Goal: Information Seeking & Learning: Learn about a topic

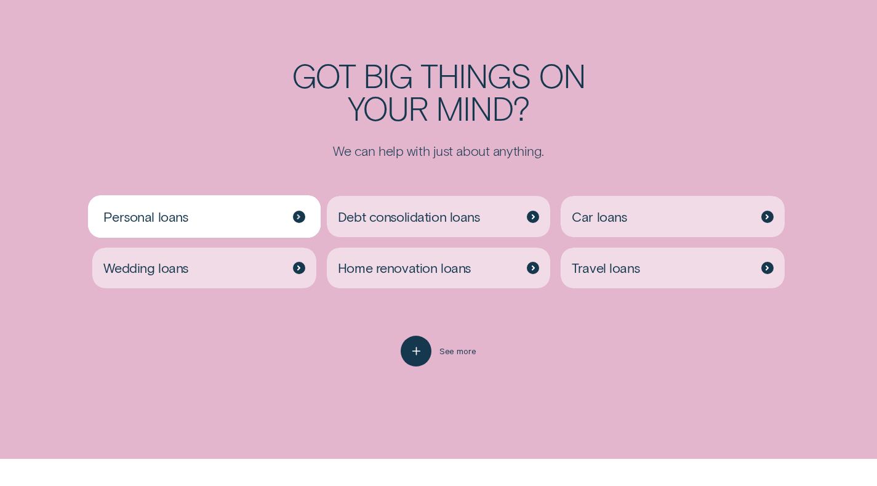
scroll to position [2470, 0]
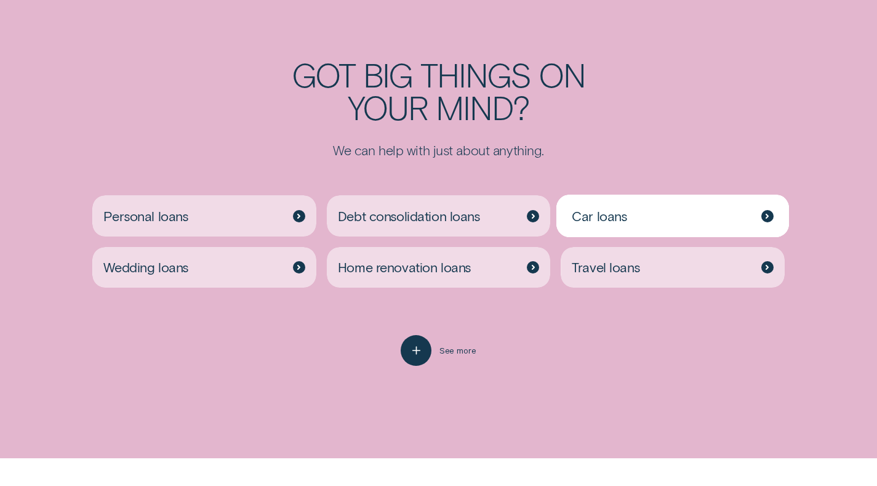
click at [747, 210] on div "Car loans" at bounding box center [673, 215] width 224 height 41
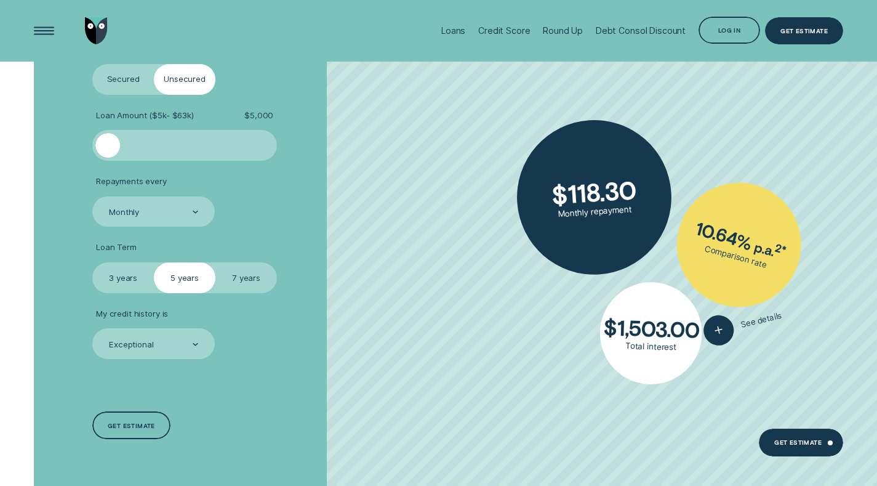
scroll to position [1900, 0]
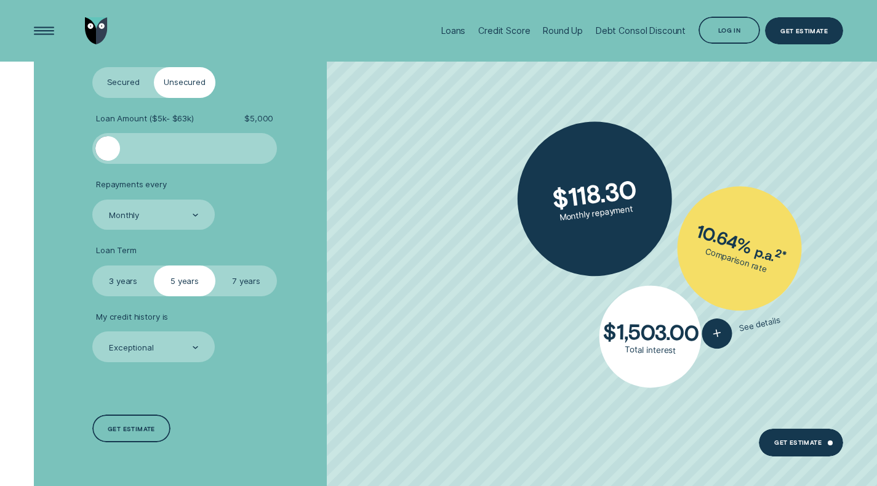
click at [123, 276] on label "3 years" at bounding box center [123, 280] width 62 height 31
click at [92, 265] on input "3 years" at bounding box center [92, 265] width 0 height 0
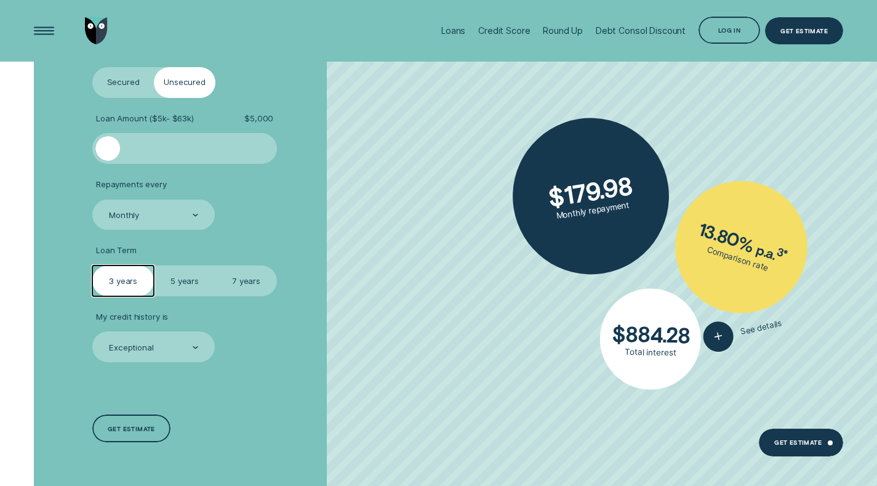
click at [171, 196] on div "Repayments every Monthly" at bounding box center [153, 204] width 123 height 50
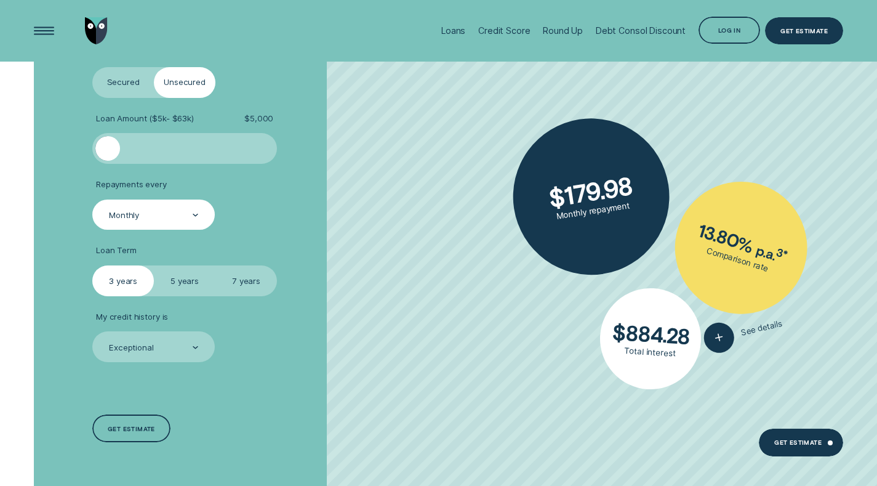
click at [175, 202] on div "Monthly" at bounding box center [153, 215] width 123 height 31
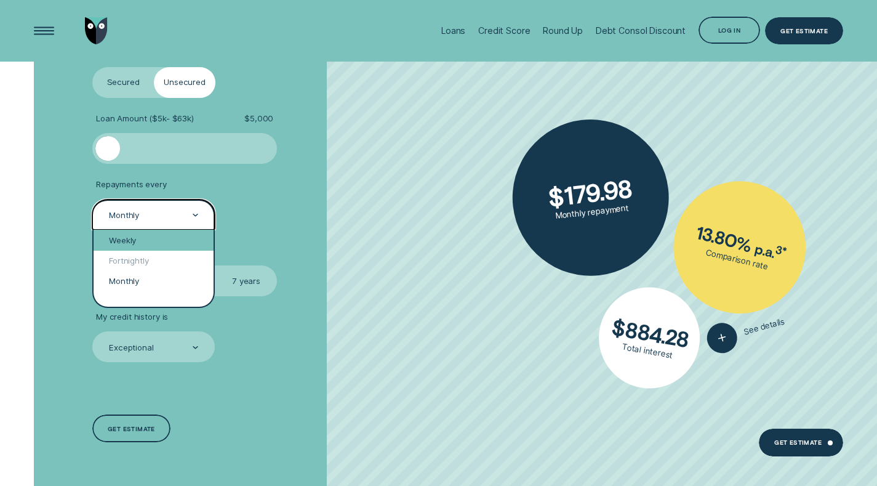
click at [167, 238] on div "Weekly" at bounding box center [154, 240] width 120 height 20
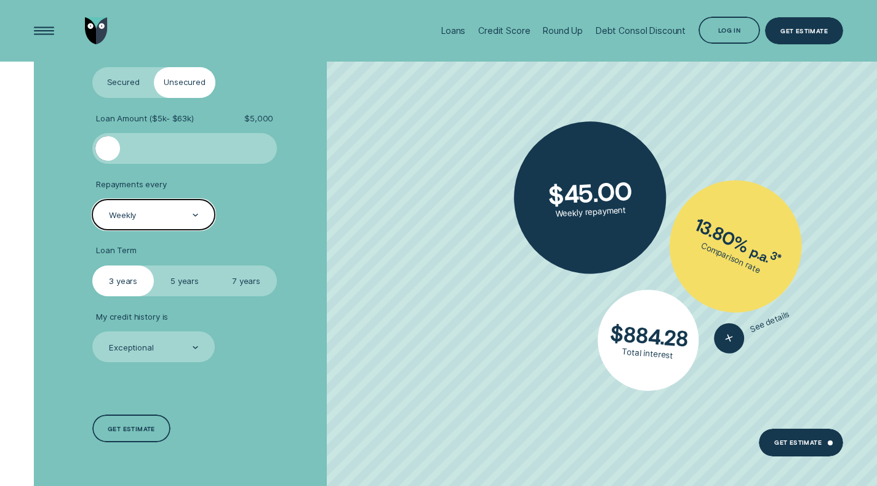
click at [121, 89] on label "Secured" at bounding box center [123, 82] width 62 height 31
click at [92, 67] on input "Secured" at bounding box center [92, 67] width 0 height 0
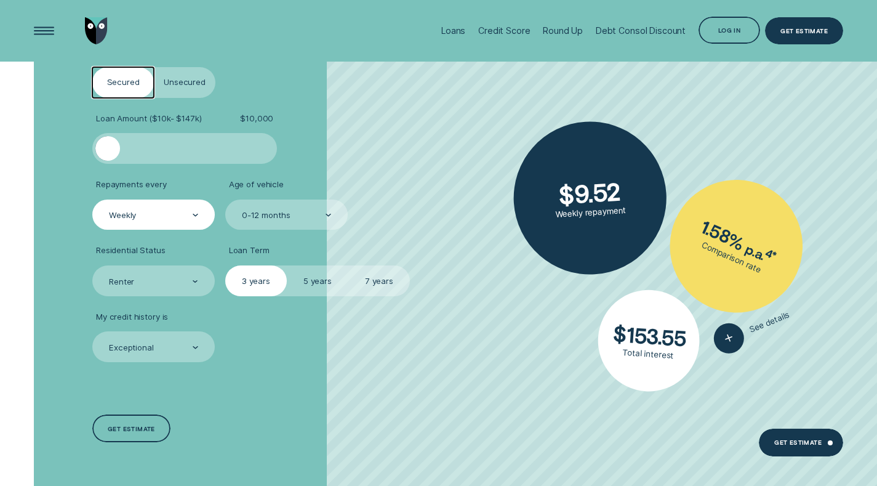
click at [171, 79] on label "Unsecured" at bounding box center [185, 82] width 62 height 31
click at [154, 67] on input "Unsecured" at bounding box center [154, 67] width 0 height 0
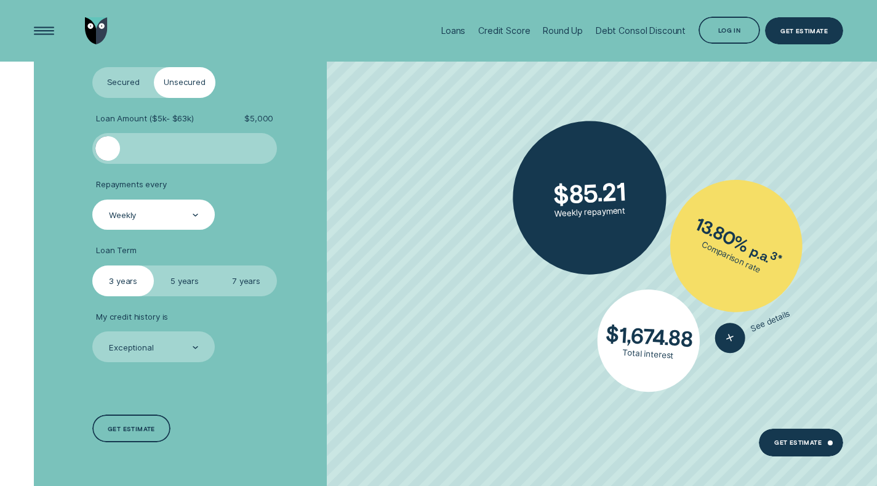
drag, startPoint x: 120, startPoint y: 150, endPoint x: 69, endPoint y: 156, distance: 51.4
click at [69, 156] on div "Loan Type Select Loan Type Secured Unsecured Loan Amount ( $5k - $63k ) $ 5,000…" at bounding box center [439, 245] width 820 height 495
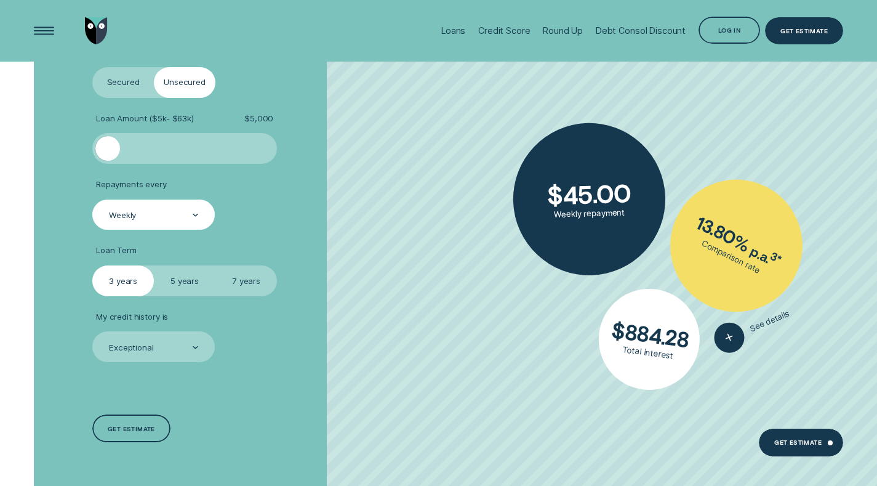
click at [120, 84] on label "Secured" at bounding box center [123, 82] width 62 height 31
click at [92, 67] on input "Secured" at bounding box center [92, 67] width 0 height 0
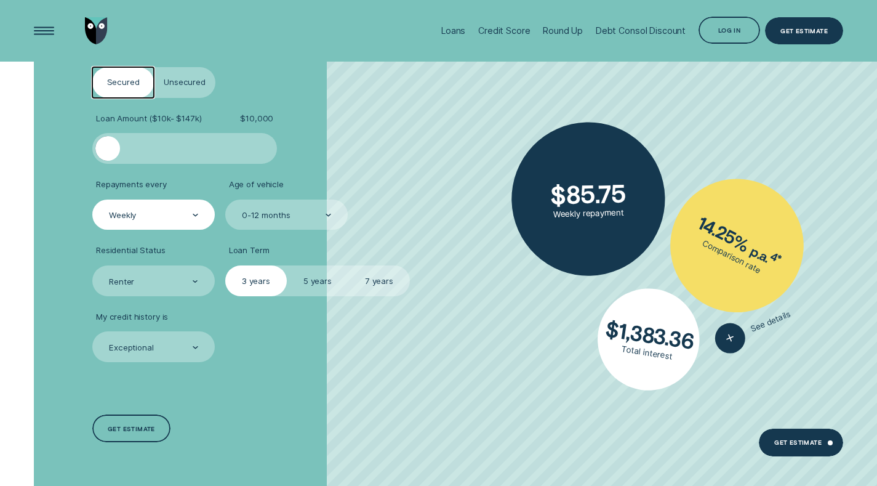
click at [150, 209] on div "Weekly" at bounding box center [153, 215] width 91 height 12
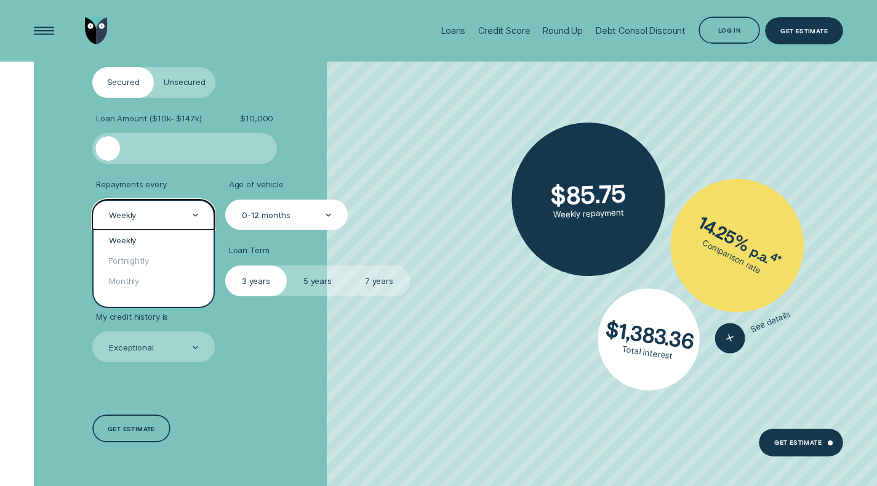
click at [244, 226] on div "0-12 months" at bounding box center [286, 215] width 123 height 31
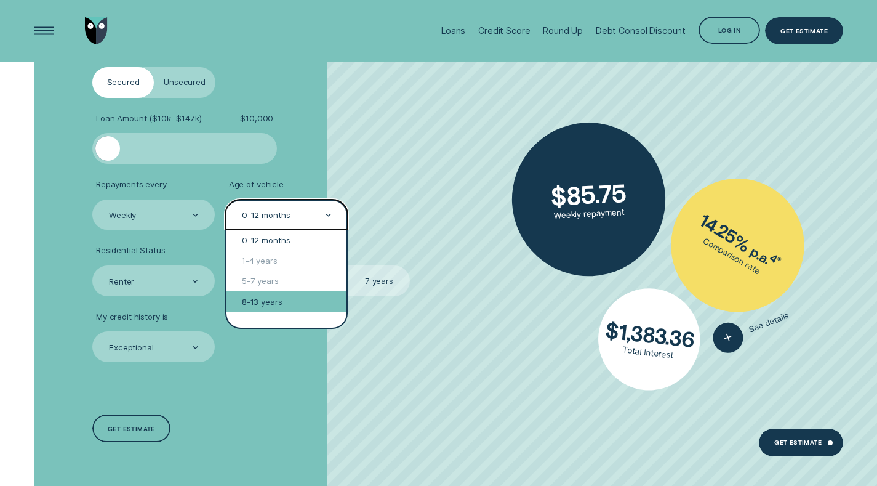
drag, startPoint x: 300, startPoint y: 260, endPoint x: 312, endPoint y: 297, distance: 38.2
click at [312, 297] on div "0-12 months 1-4 years 5-7 years 8-13 years" at bounding box center [287, 278] width 120 height 97
click at [312, 297] on div "8-13 years" at bounding box center [287, 301] width 120 height 20
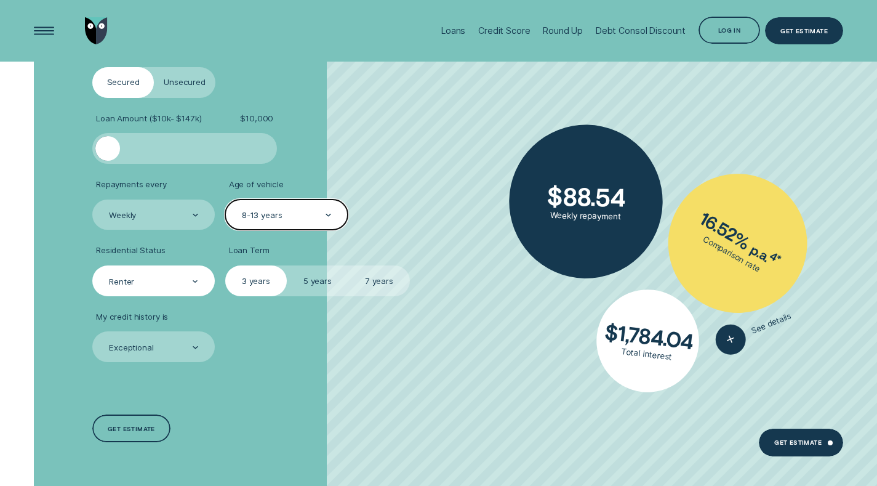
click at [179, 282] on div "Renter" at bounding box center [153, 281] width 91 height 12
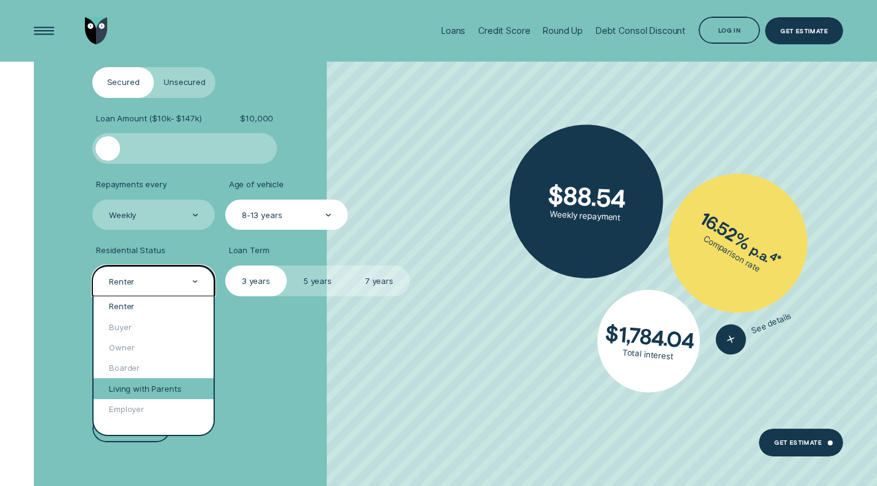
click at [162, 390] on div "Living with Parents" at bounding box center [154, 388] width 120 height 20
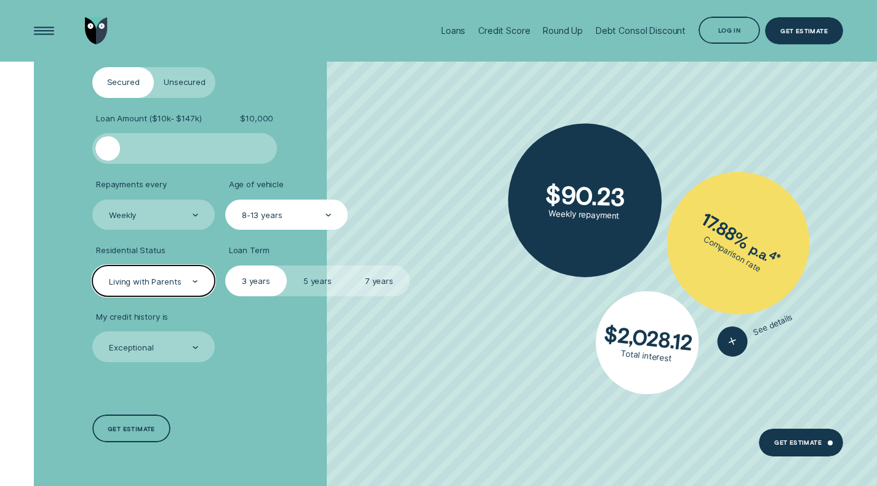
click at [180, 82] on label "Unsecured" at bounding box center [185, 82] width 62 height 31
click at [154, 67] on input "Unsecured" at bounding box center [154, 67] width 0 height 0
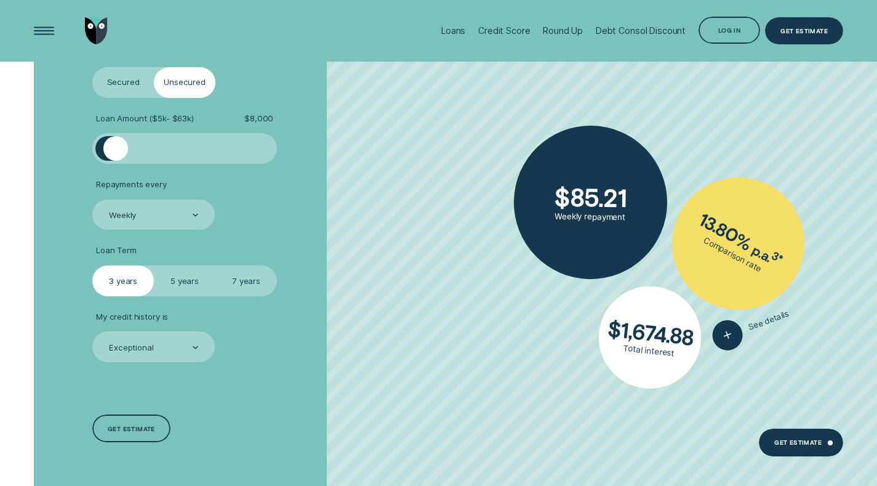
drag, startPoint x: 115, startPoint y: 148, endPoint x: 44, endPoint y: 152, distance: 70.3
click at [44, 152] on div "Loan Type Select Loan Type Secured Unsecured Loan Amount ( $5k - $63k ) $ 8,000…" at bounding box center [439, 245] width 820 height 495
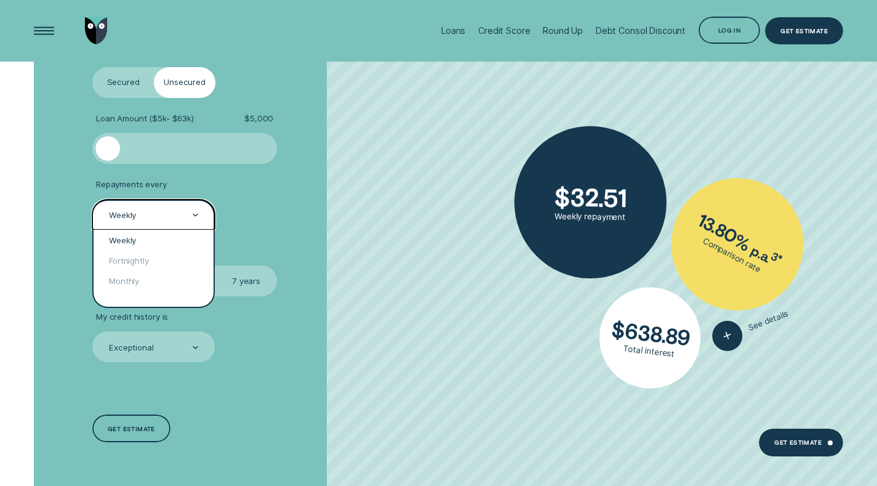
click at [116, 209] on div "Weekly" at bounding box center [153, 215] width 123 height 31
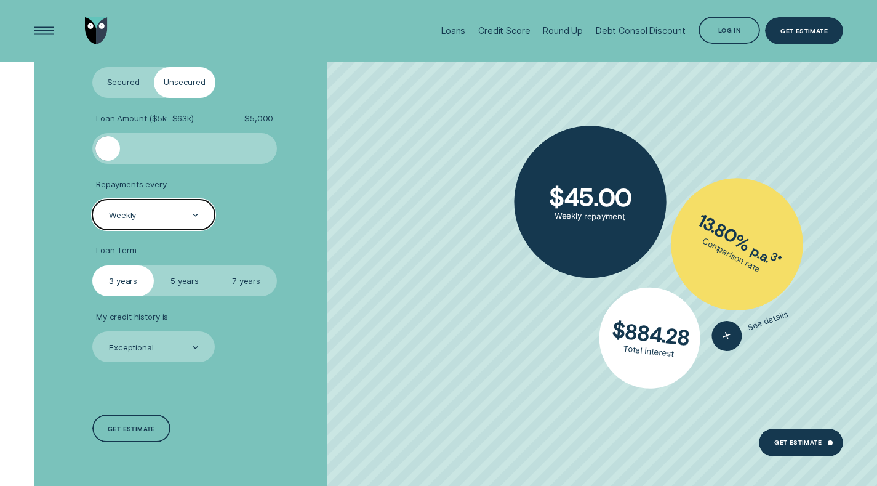
click at [116, 209] on div "Weekly" at bounding box center [153, 215] width 123 height 31
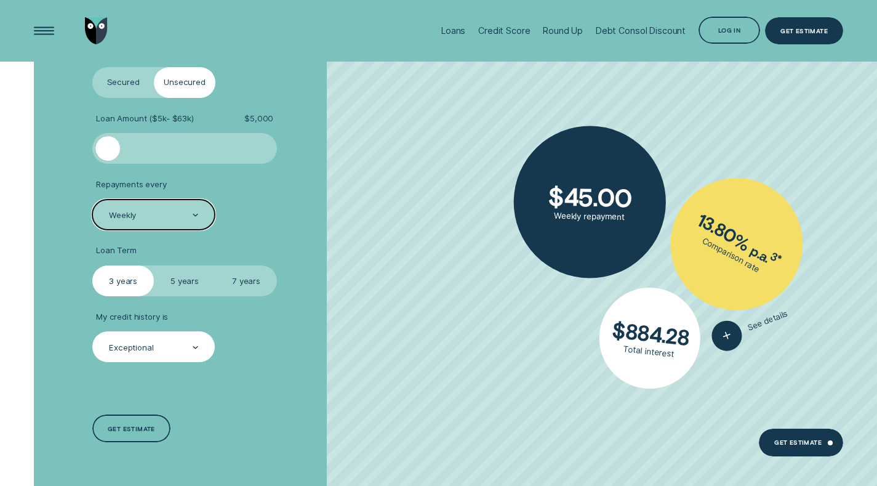
click at [181, 341] on div "Exceptional" at bounding box center [153, 346] width 123 height 31
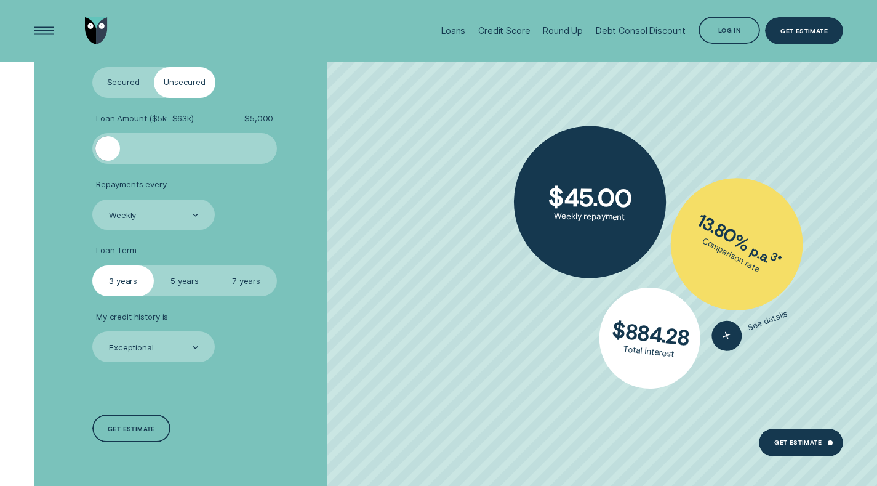
click at [320, 373] on div "Loan Type Select Loan Type Secured Unsecured Loan Amount ( $5k - $63k ) $ 5,000…" at bounding box center [233, 245] width 293 height 495
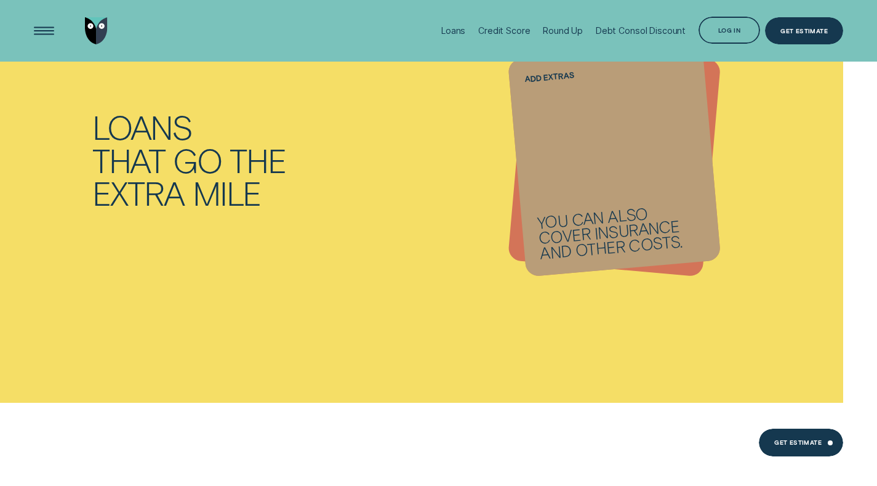
scroll to position [1046, 0]
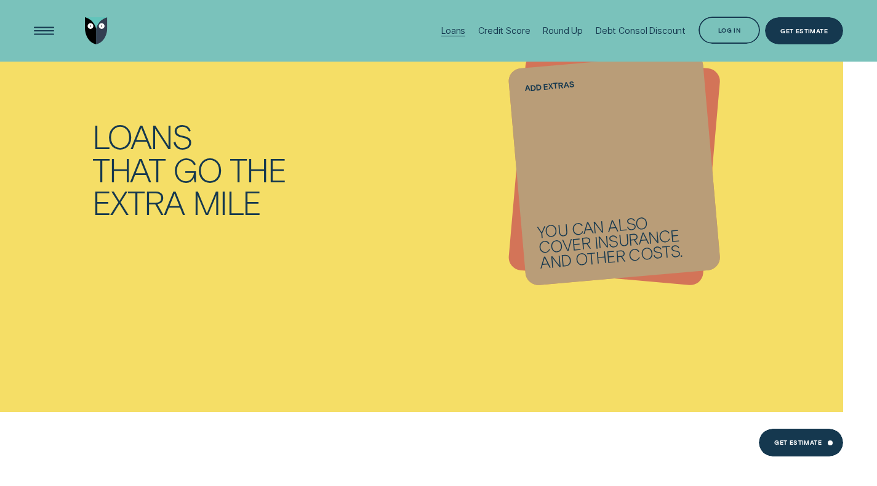
click at [461, 31] on div "Loans" at bounding box center [454, 30] width 24 height 10
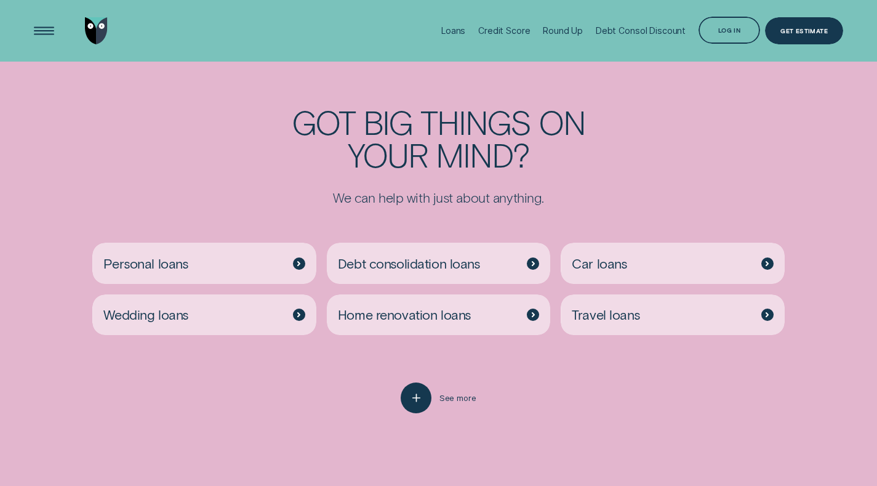
scroll to position [2376, 0]
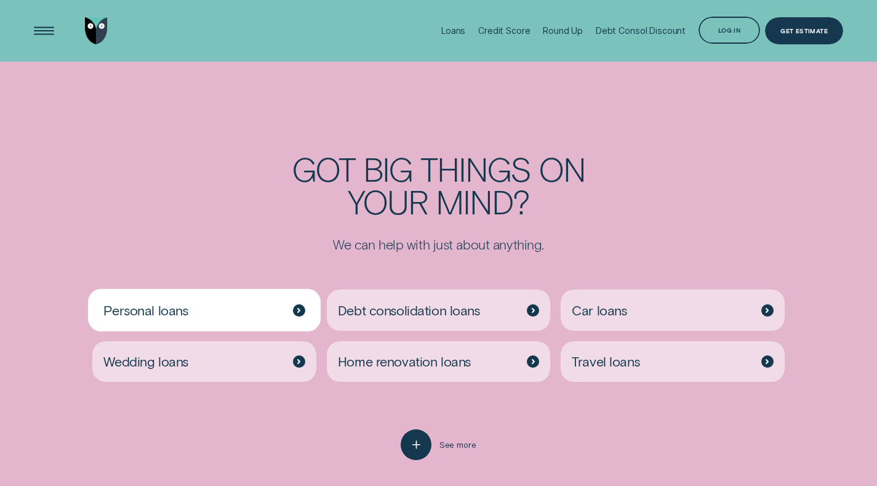
click at [295, 298] on div "Personal loans" at bounding box center [204, 309] width 224 height 41
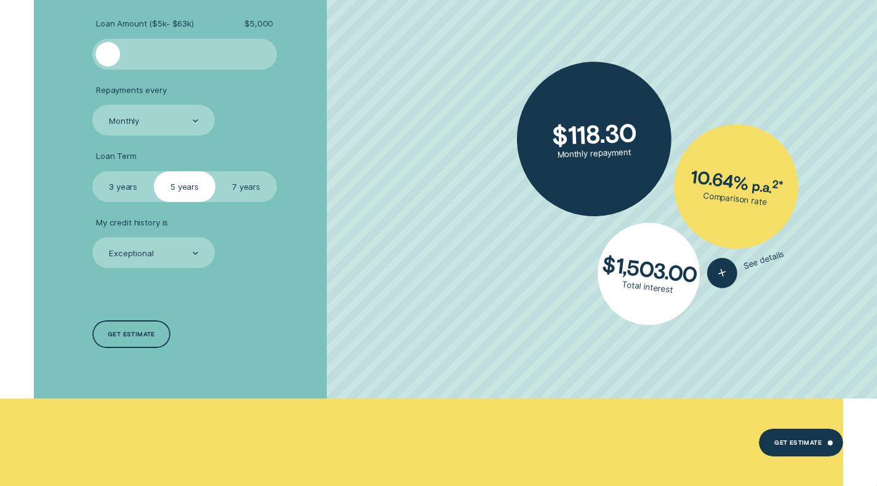
scroll to position [3111, 0]
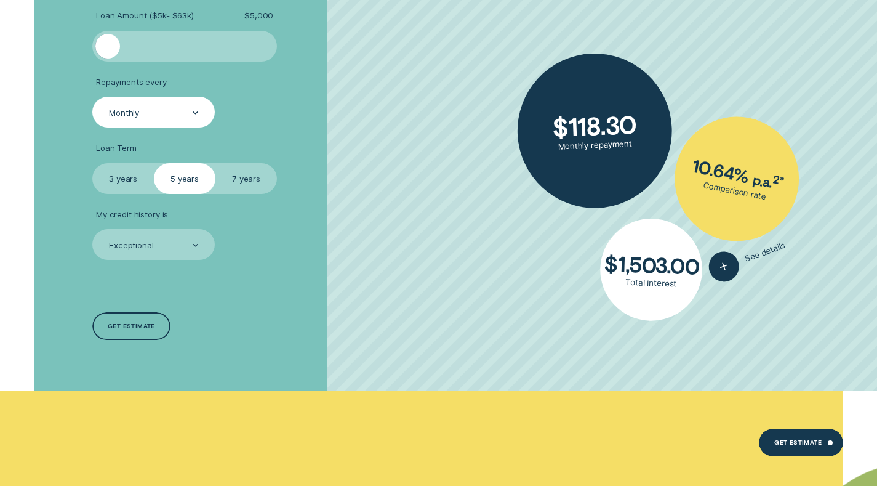
click at [128, 114] on div "Monthly" at bounding box center [124, 113] width 30 height 10
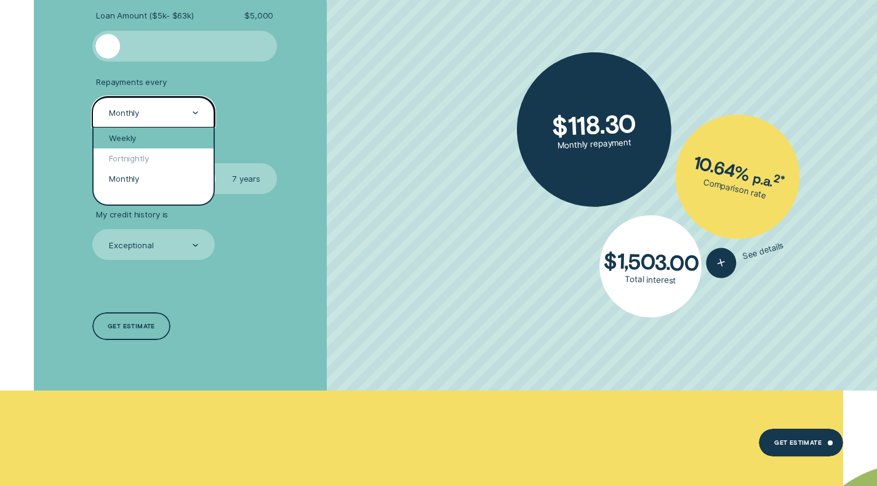
click at [143, 136] on div "Weekly" at bounding box center [154, 137] width 120 height 20
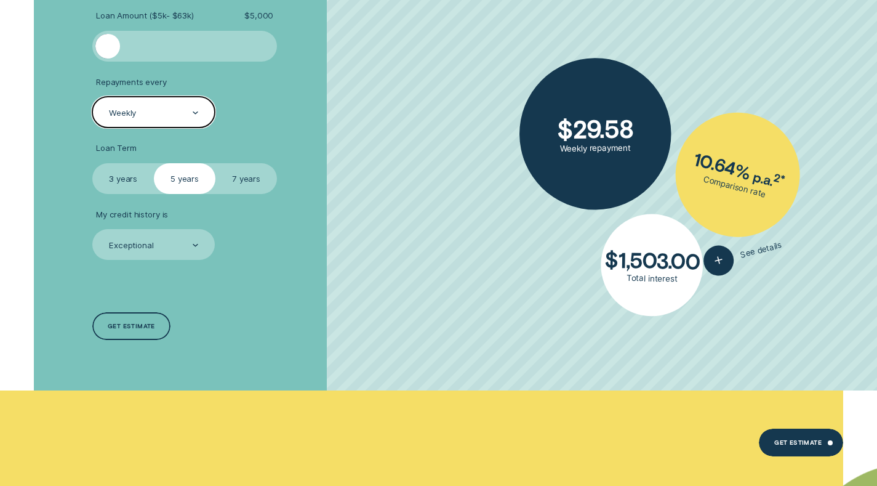
click at [141, 175] on label "3 years" at bounding box center [123, 178] width 62 height 31
click at [92, 163] on input "3 years" at bounding box center [92, 163] width 0 height 0
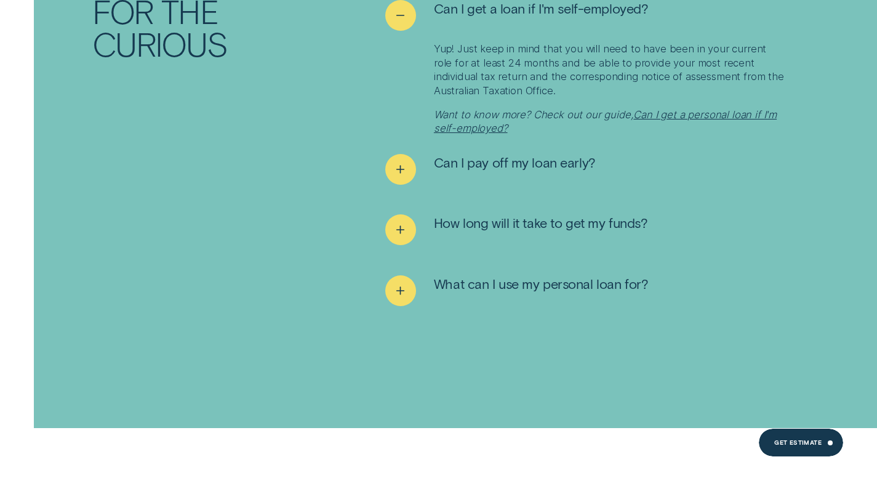
scroll to position [5949, 0]
click at [403, 165] on icon "See more" at bounding box center [400, 168] width 15 height 19
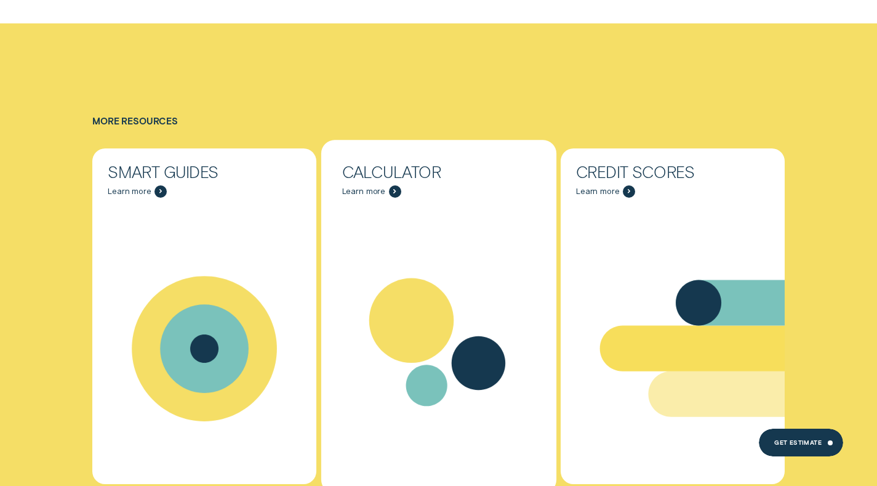
scroll to position [6924, 0]
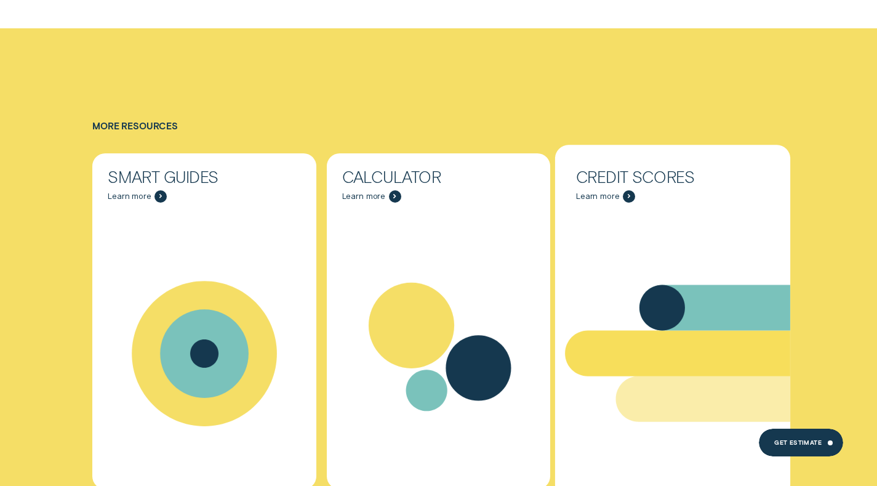
click at [674, 169] on div "Credit Scores" at bounding box center [672, 176] width 193 height 15
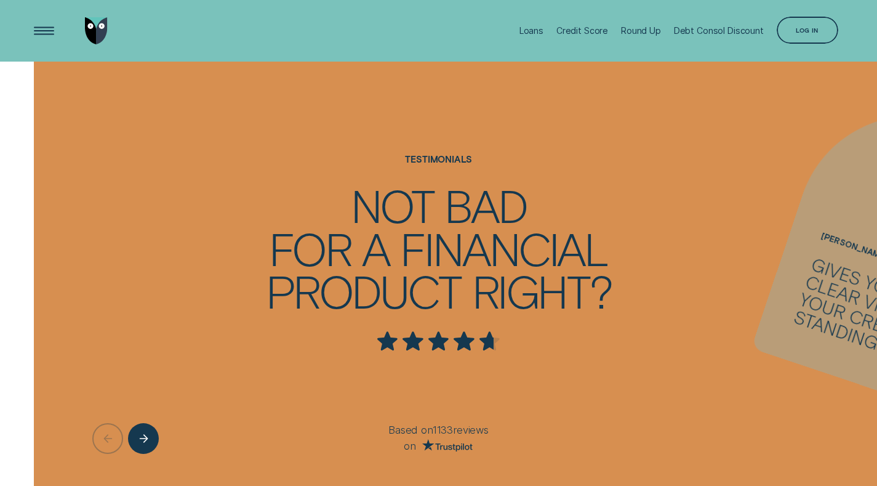
scroll to position [2484, 0]
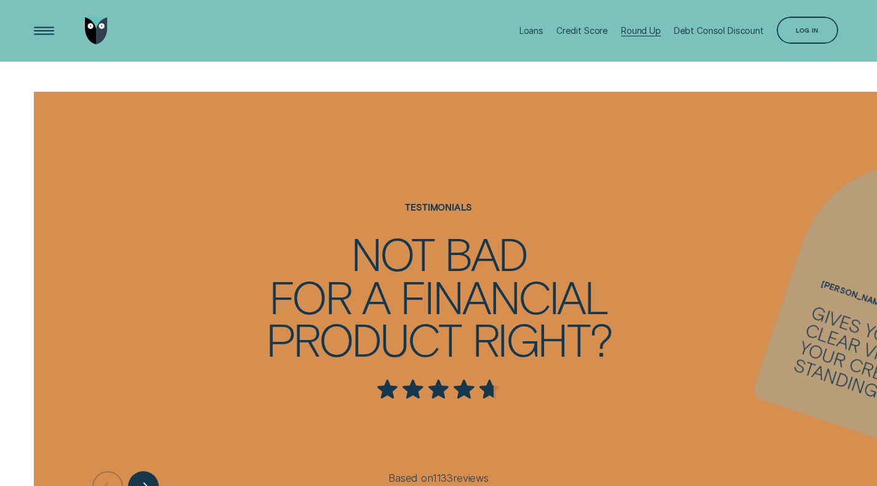
click at [634, 37] on div "Round Up" at bounding box center [641, 31] width 40 height 62
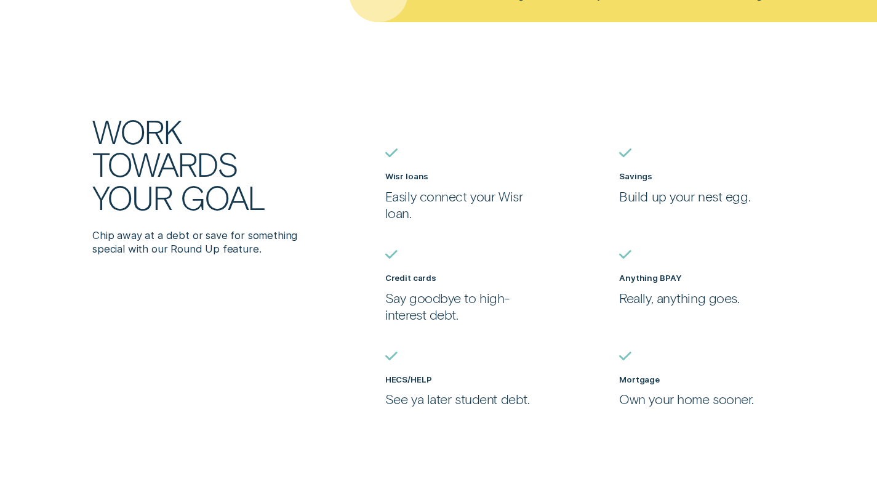
scroll to position [863, 0]
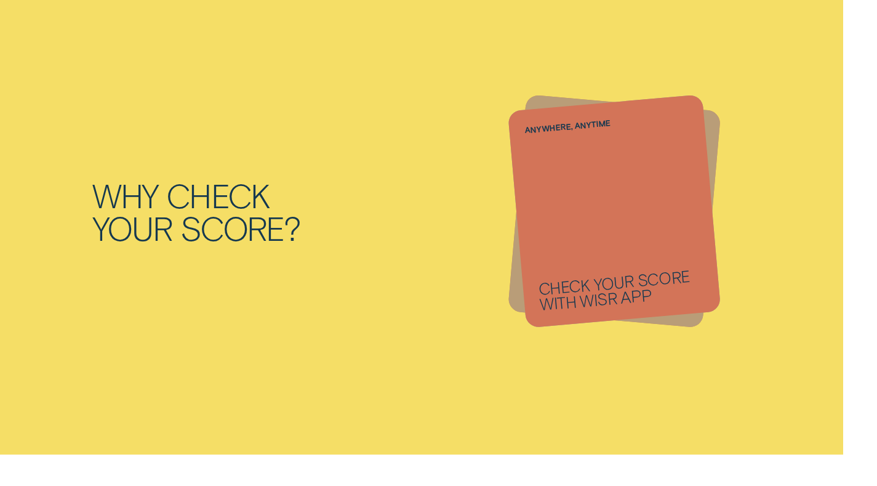
scroll to position [2484, 0]
